Goal: Task Accomplishment & Management: Manage account settings

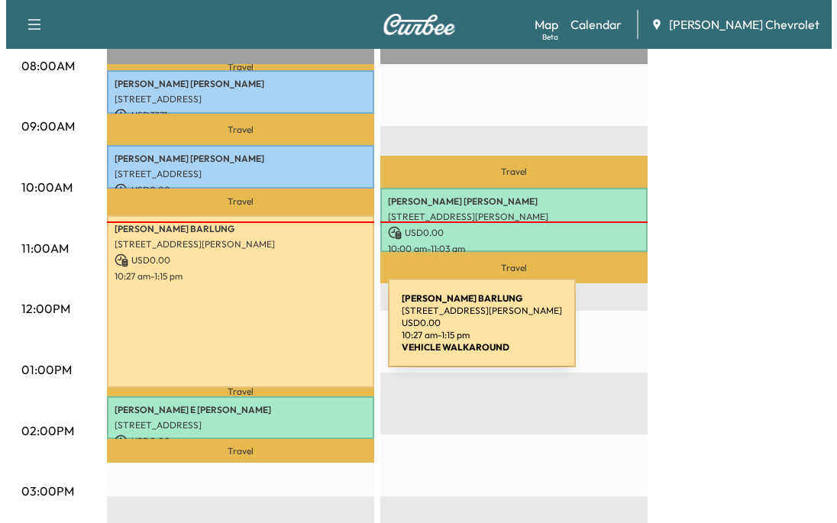
scroll to position [534, 0]
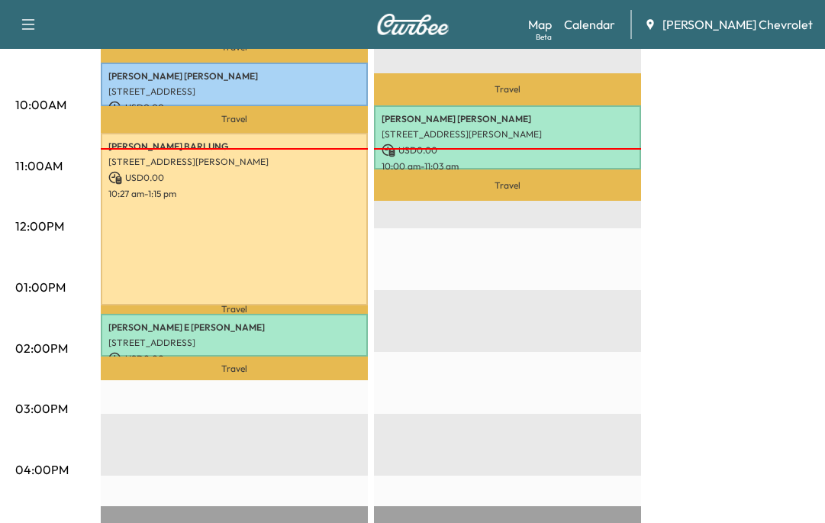
click at [634, 331] on div "Travel [PERSON_NAME] [STREET_ADDRESS][PERSON_NAME] USD 0.00 10:00 am - 11:03 am…" at bounding box center [507, 352] width 267 height 987
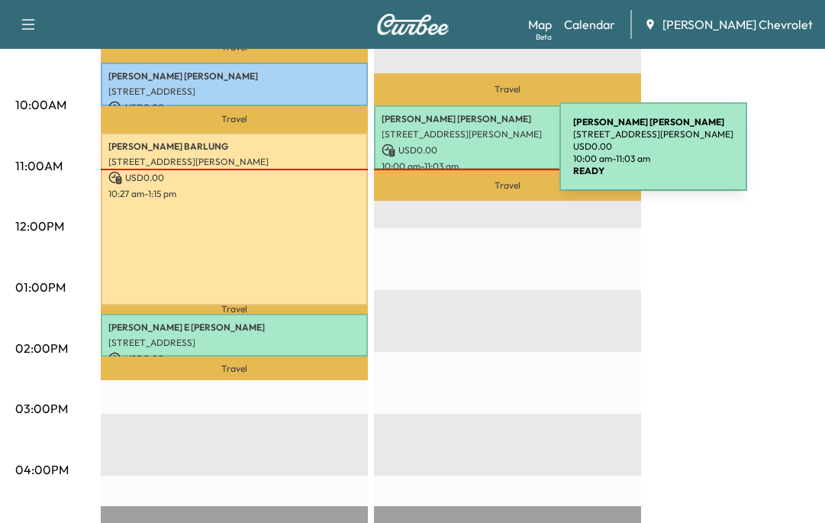
click at [445, 156] on div "[PERSON_NAME] [STREET_ADDRESS][PERSON_NAME] USD 0.00 10:00 am - 11:03 am" at bounding box center [507, 137] width 267 height 65
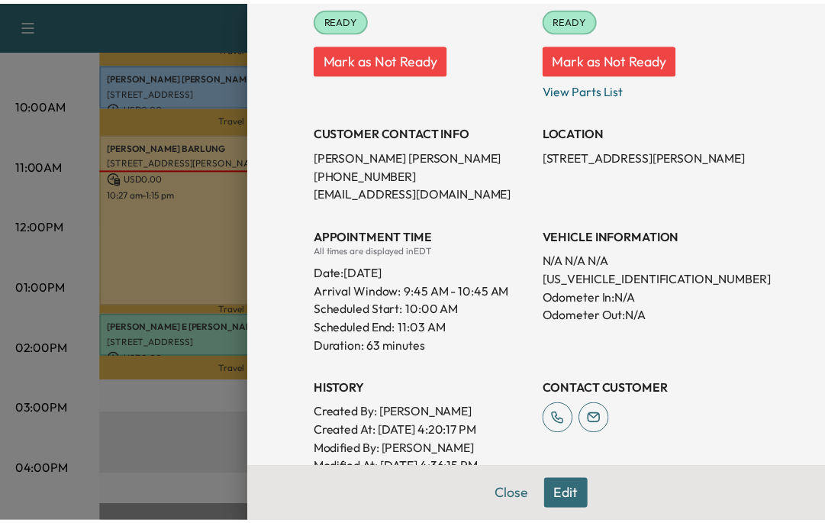
scroll to position [229, 0]
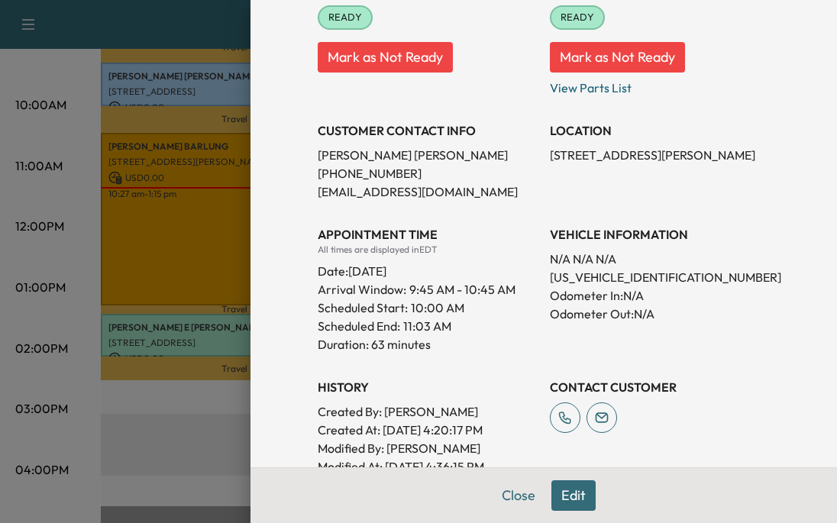
click at [494, 494] on button "Close" at bounding box center [518, 495] width 53 height 31
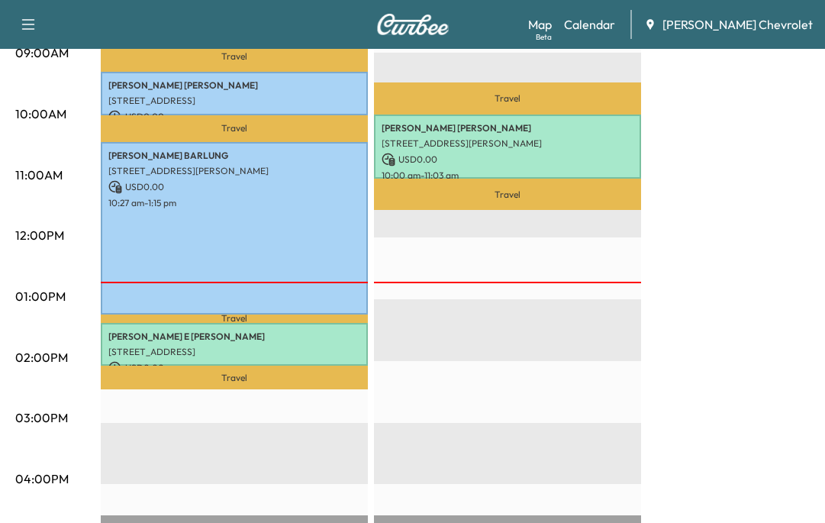
scroll to position [534, 0]
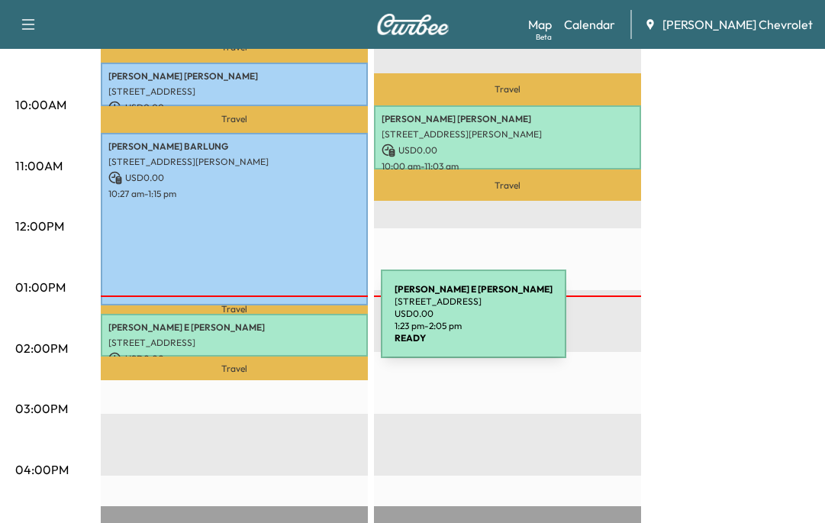
click at [266, 323] on p "[PERSON_NAME] [PERSON_NAME]" at bounding box center [234, 327] width 252 height 12
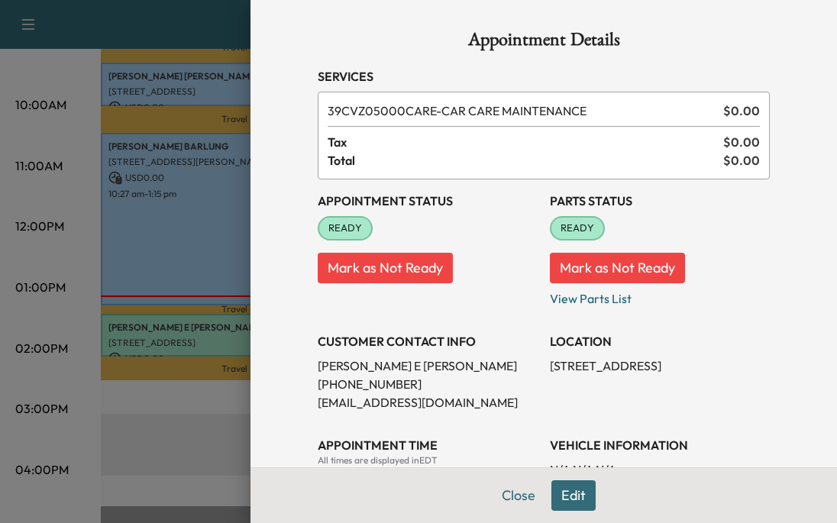
click at [27, 428] on div at bounding box center [418, 261] width 837 height 523
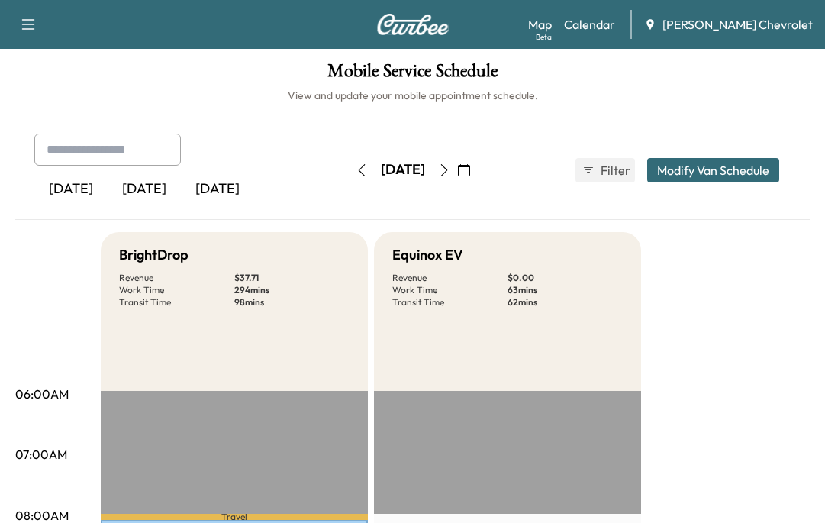
scroll to position [0, 0]
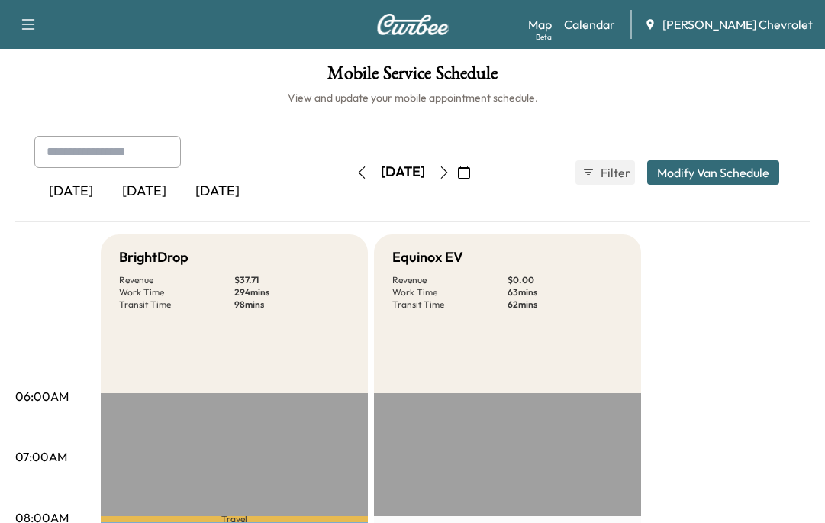
click at [451, 174] on icon "button" at bounding box center [444, 172] width 12 height 12
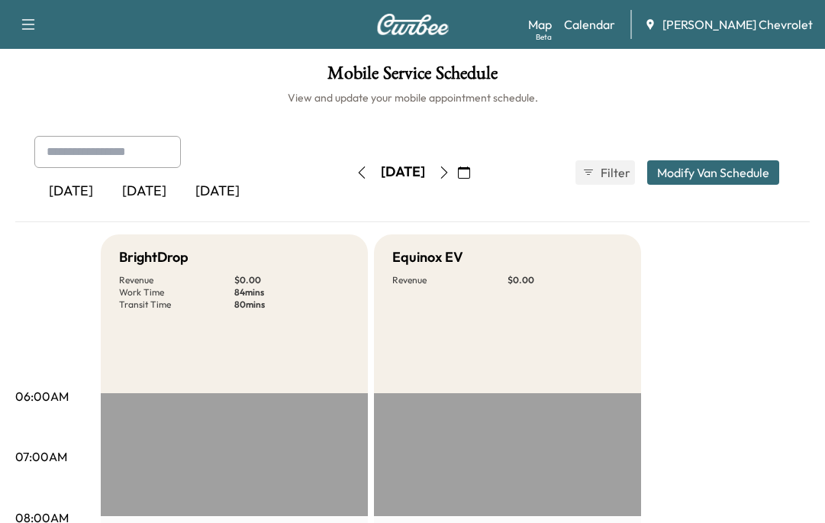
click at [349, 165] on button "button" at bounding box center [362, 172] width 26 height 24
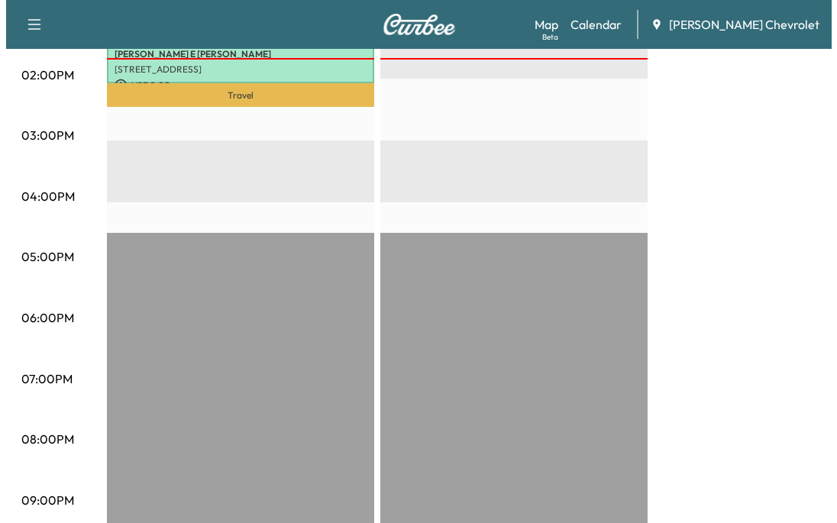
scroll to position [719, 0]
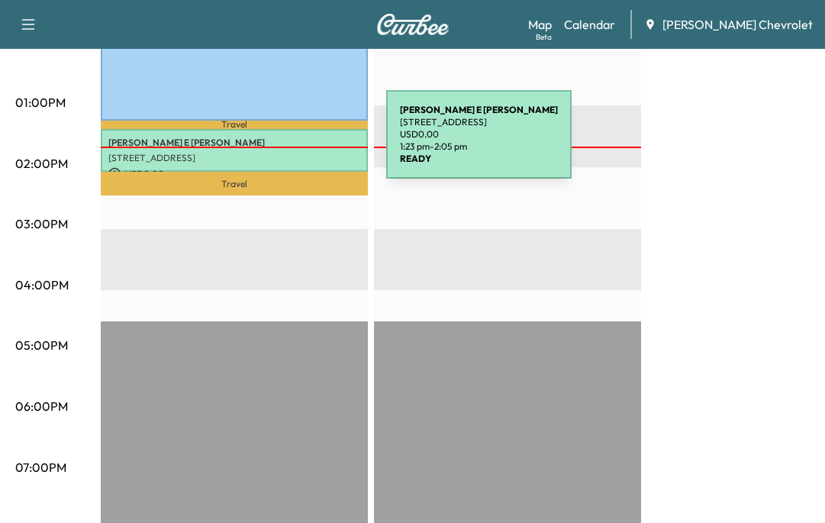
click at [272, 144] on div "[PERSON_NAME] [PERSON_NAME] [STREET_ADDRESS] USD 0.00 1:23 pm - 2:05 pm" at bounding box center [234, 151] width 267 height 44
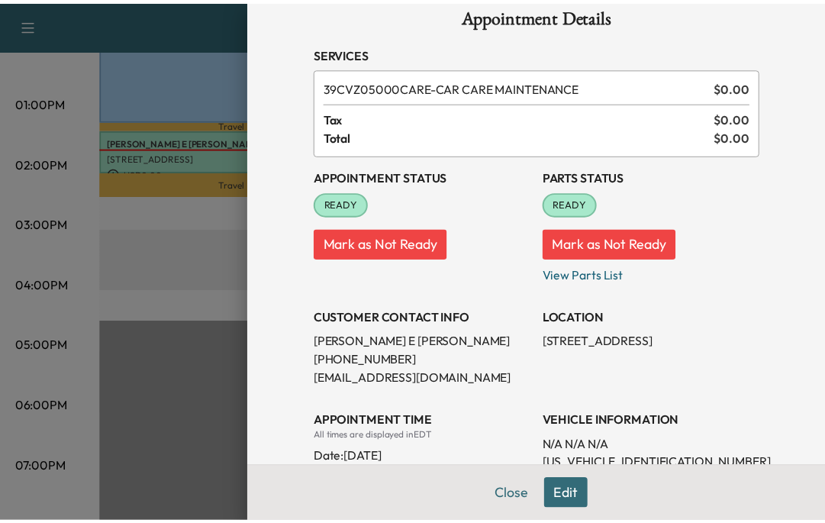
scroll to position [0, 0]
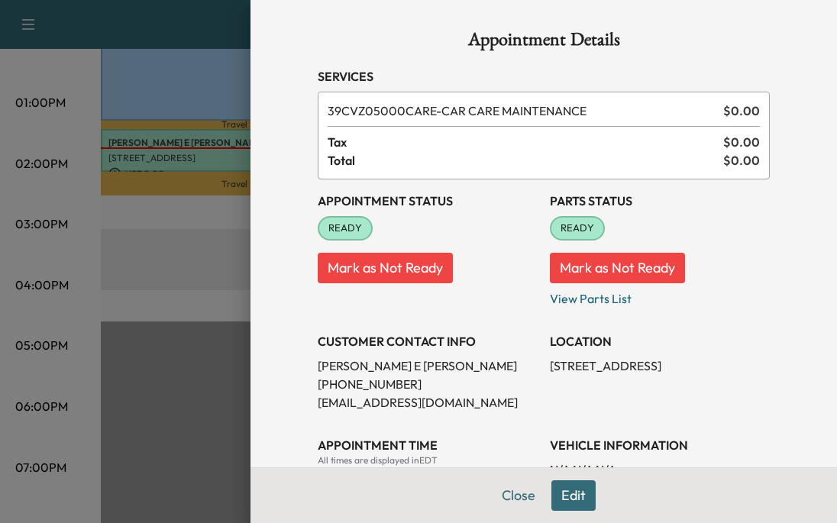
click at [498, 503] on button "Close" at bounding box center [518, 495] width 53 height 31
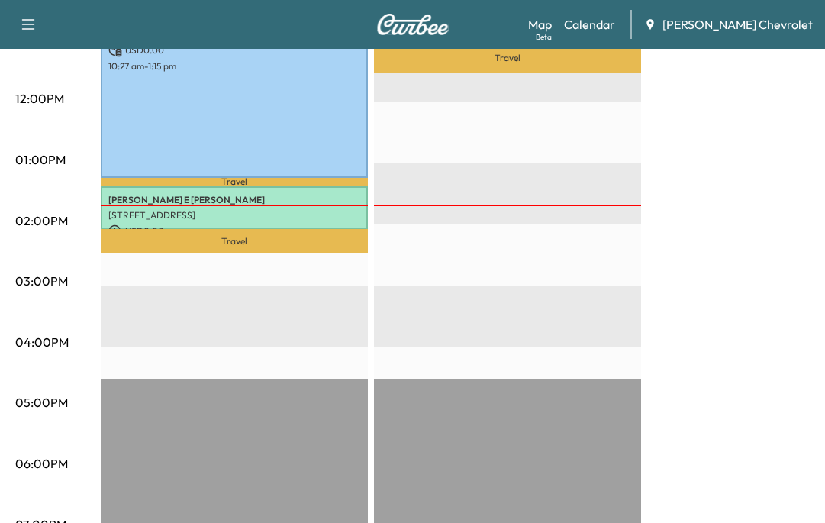
scroll to position [567, 0]
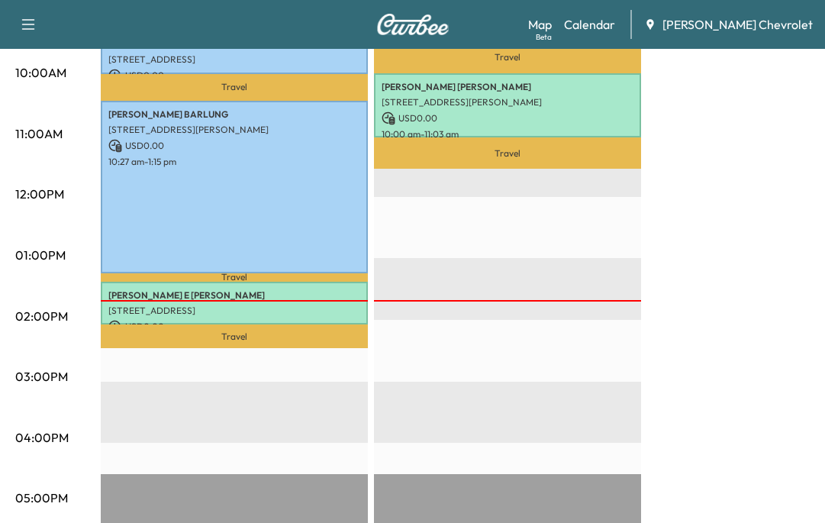
click at [552, 34] on div "Beta" at bounding box center [544, 36] width 16 height 11
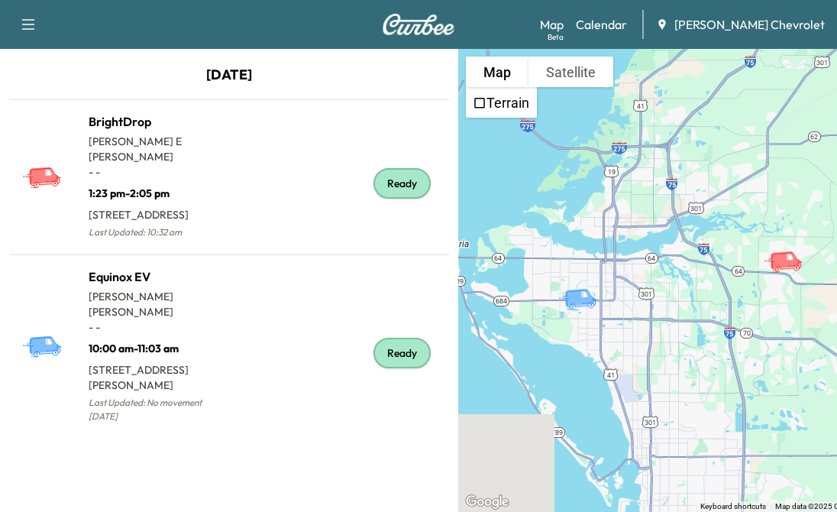
click at [564, 26] on link "Map Beta" at bounding box center [552, 24] width 24 height 18
